Goal: Transaction & Acquisition: Purchase product/service

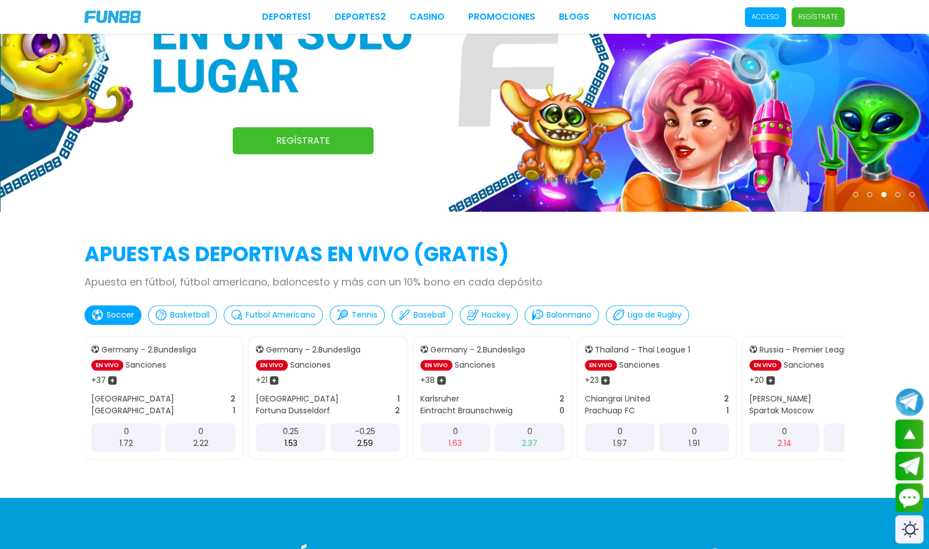
scroll to position [120, 0]
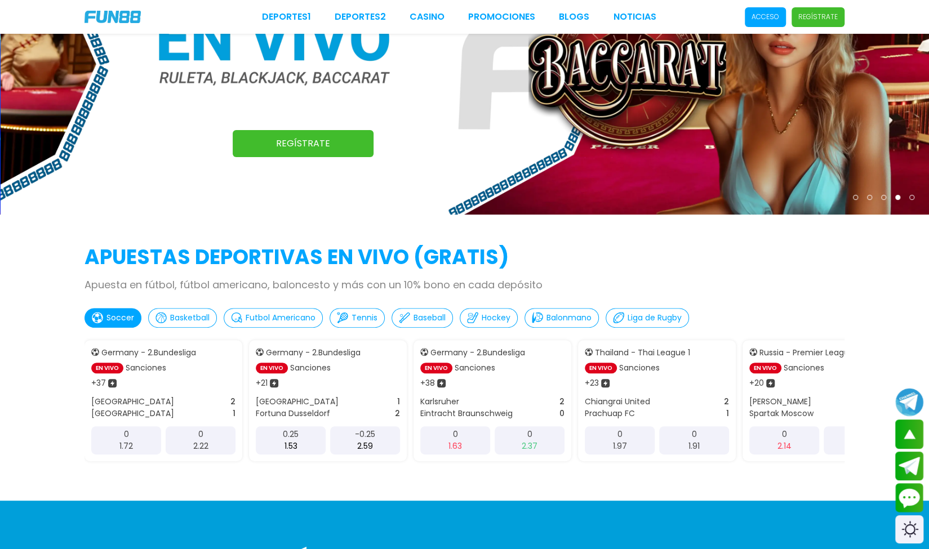
click at [107, 317] on p "Soccer" at bounding box center [121, 318] width 28 height 12
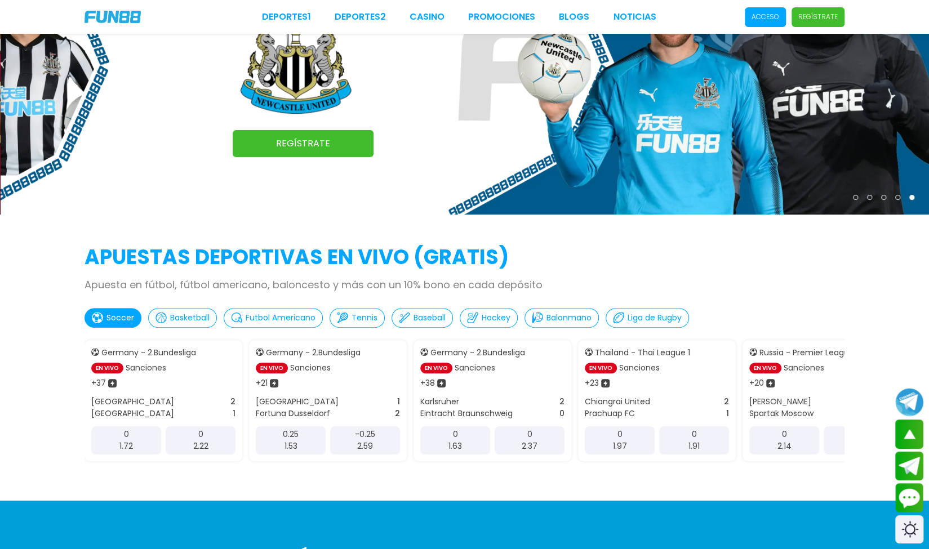
click at [112, 314] on p "Soccer" at bounding box center [121, 318] width 28 height 12
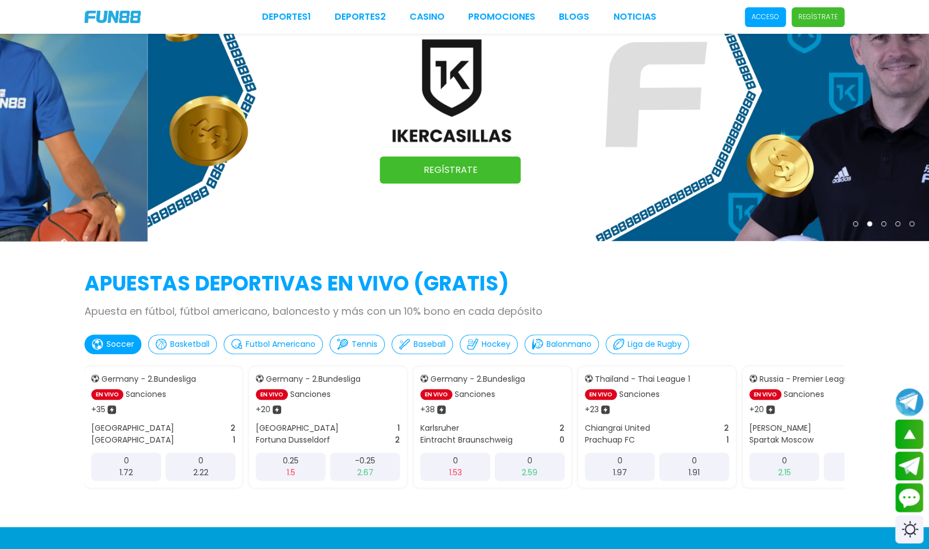
scroll to position [0, 0]
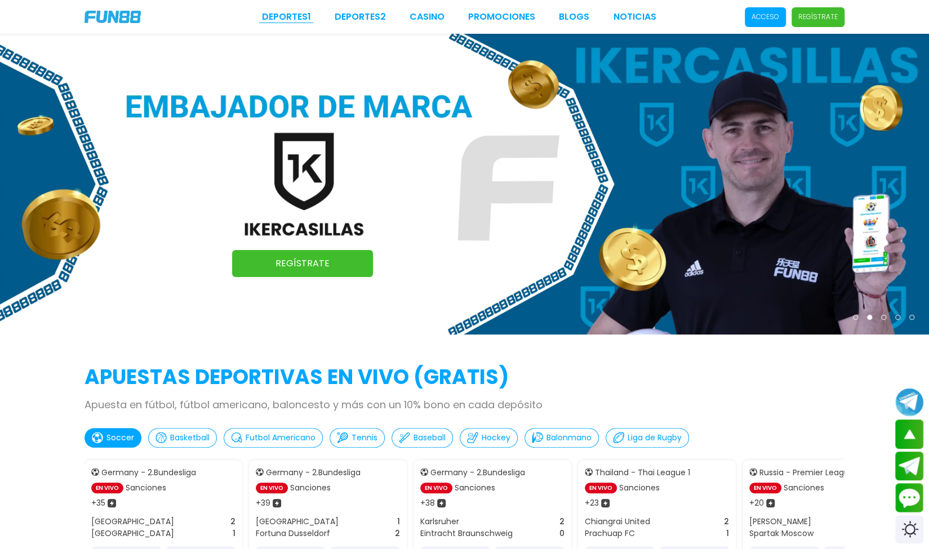
click at [293, 20] on link "Deportes 1" at bounding box center [286, 17] width 49 height 14
